Goal: Information Seeking & Learning: Learn about a topic

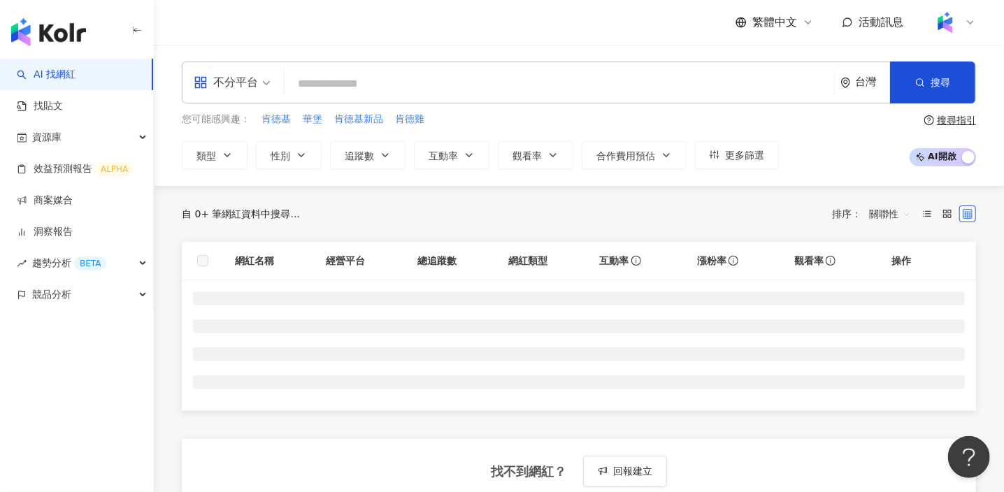
click at [354, 80] on input "search" at bounding box center [559, 84] width 538 height 27
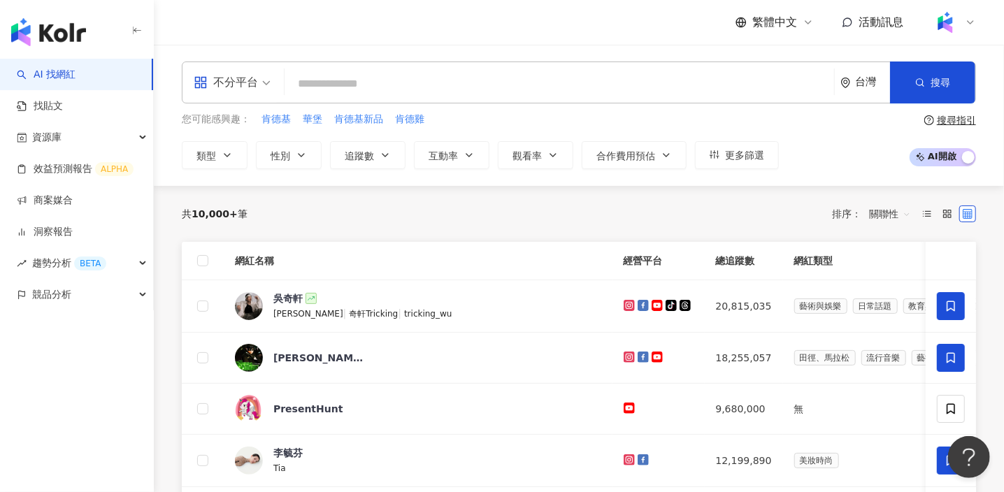
click at [375, 47] on div "不分平台 台灣 搜尋 您可能感興趣： 肯德基 華堡 肯德基新品 肯德雞 類型 性別 追蹤數 互動率 觀看率 合作費用預估 更多篩選 搜尋指引 AI 開啟 AI…" at bounding box center [579, 115] width 850 height 141
click at [382, 76] on input "search" at bounding box center [559, 84] width 538 height 27
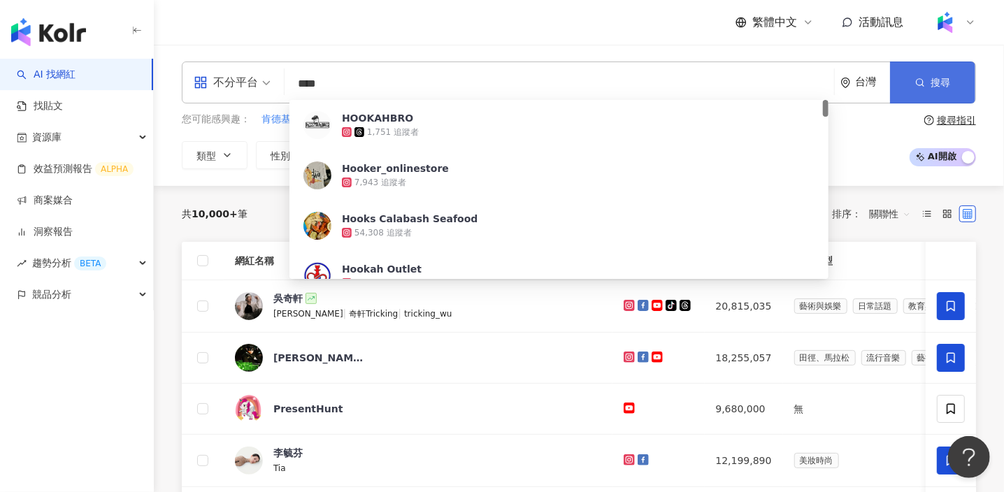
type input "****"
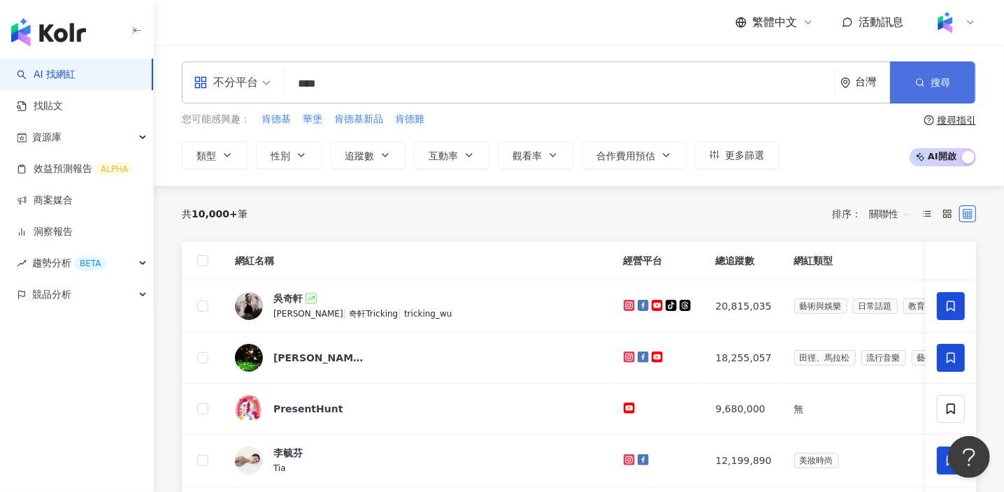
click at [941, 72] on button "搜尋" at bounding box center [932, 82] width 85 height 42
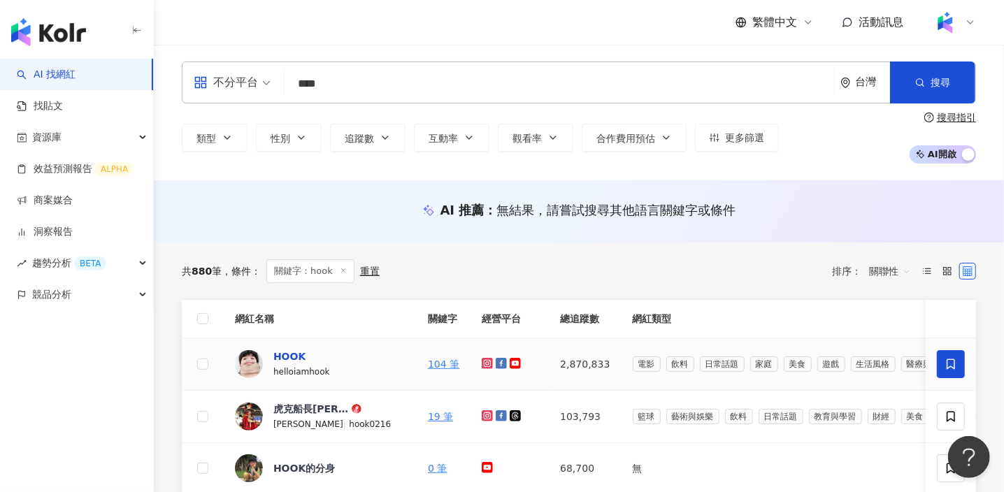
click at [297, 354] on div "HOOK" at bounding box center [289, 356] width 32 height 14
